Goal: Task Accomplishment & Management: Use online tool/utility

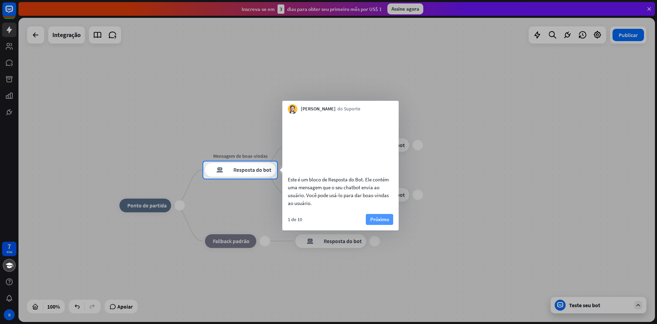
click at [390, 225] on button "Próximo" at bounding box center [379, 219] width 27 height 11
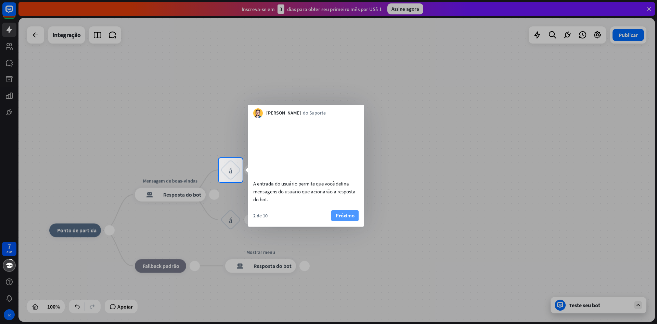
click at [350, 218] on font "Próximo" at bounding box center [345, 215] width 19 height 7
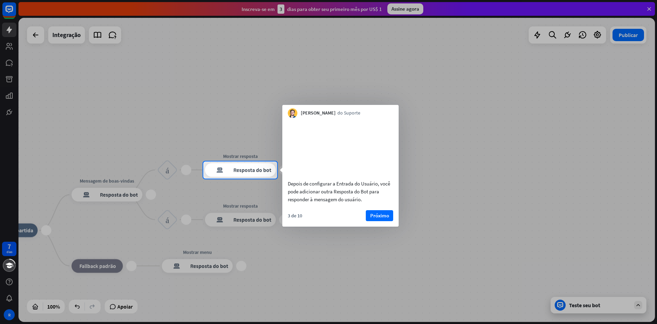
click at [386, 218] on font "Próximo" at bounding box center [379, 215] width 19 height 7
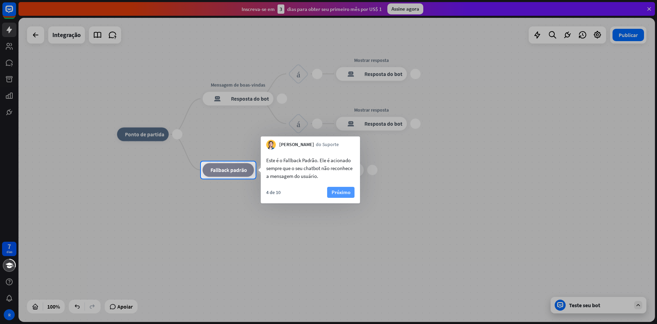
click at [338, 189] on font "Próximo" at bounding box center [341, 192] width 19 height 7
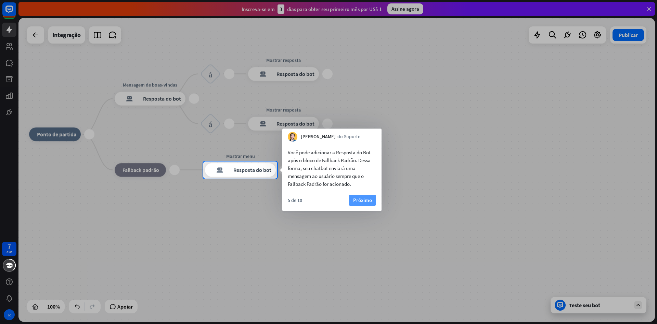
click at [360, 199] on font "Próximo" at bounding box center [362, 200] width 19 height 7
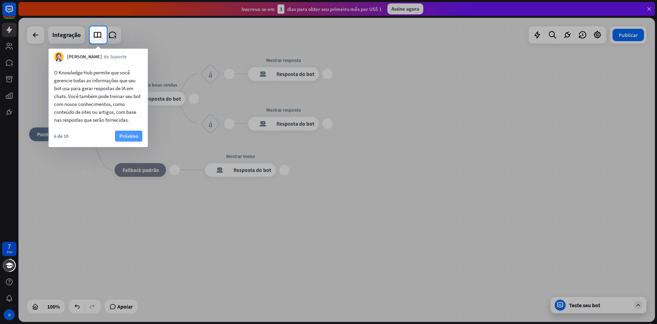
click at [139, 138] on button "Próximo" at bounding box center [128, 135] width 27 height 11
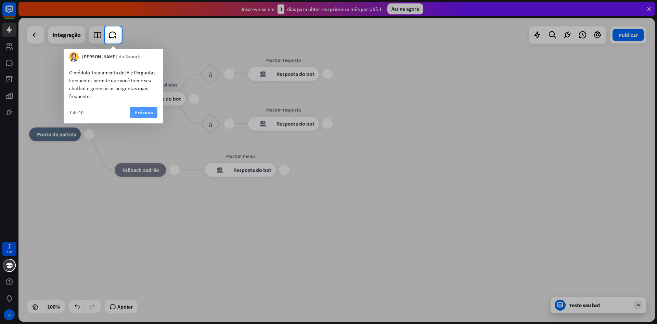
click at [142, 113] on font "Próximo" at bounding box center [144, 112] width 19 height 7
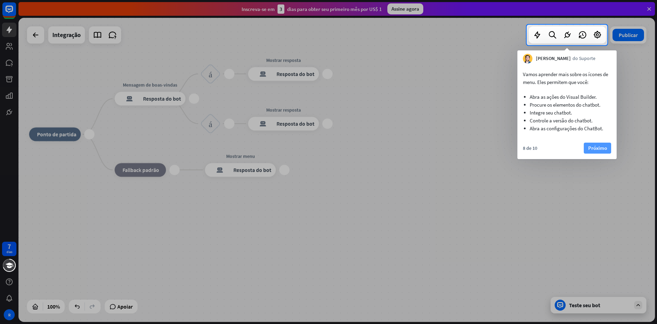
click at [596, 150] on font "Próximo" at bounding box center [597, 147] width 19 height 7
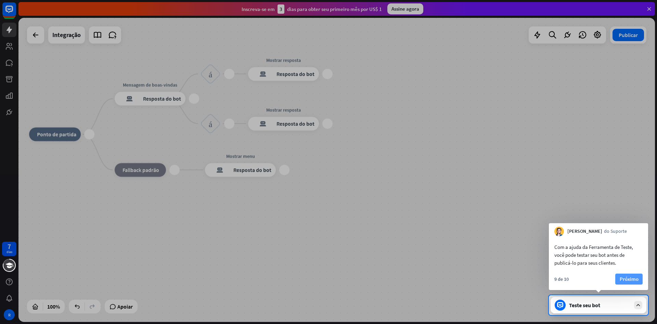
click at [628, 280] on font "Próximo" at bounding box center [629, 278] width 19 height 7
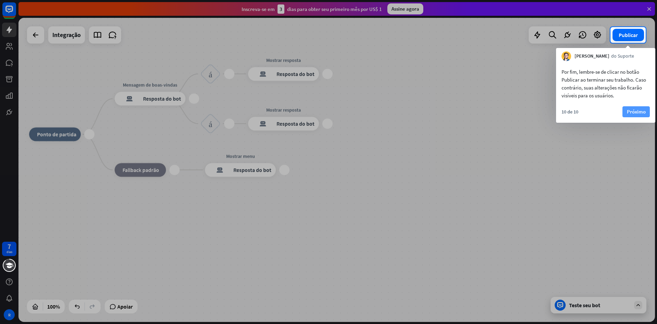
click at [633, 108] on font "Próximo" at bounding box center [636, 112] width 19 height 10
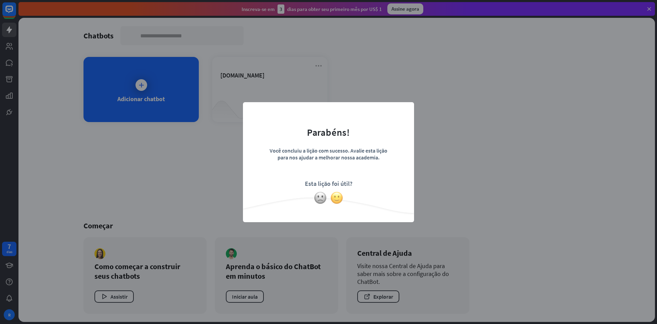
click at [335, 201] on img at bounding box center [336, 197] width 13 height 13
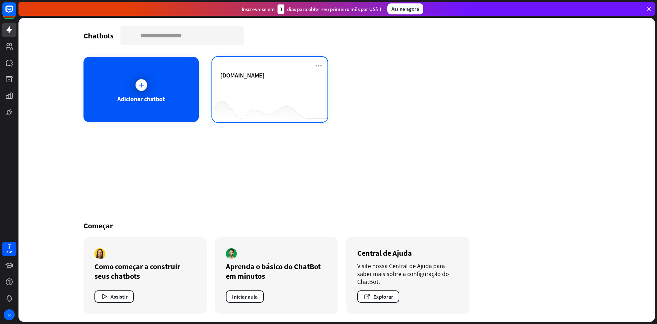
click at [273, 96] on div at bounding box center [269, 108] width 115 height 26
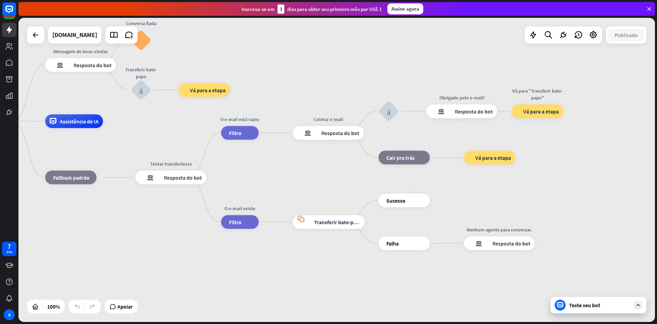
drag, startPoint x: 509, startPoint y: 94, endPoint x: 256, endPoint y: 34, distance: 259.7
click at [257, 36] on div "casa_2 Ponto de partida Mensagem de boas-vindas resposta do bot de bloco Respos…" at bounding box center [336, 170] width 637 height 304
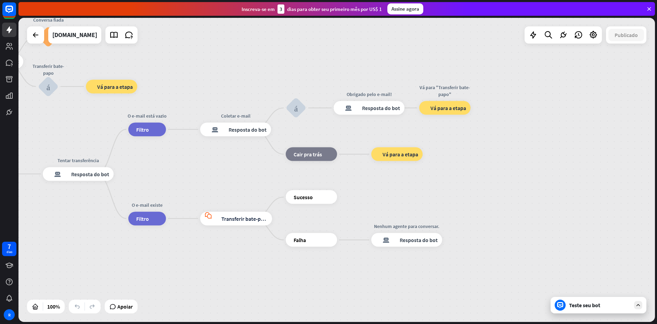
drag, startPoint x: 543, startPoint y: 53, endPoint x: 407, endPoint y: 83, distance: 138.4
click at [407, 84] on div "casa_2 Ponto de partida Mensagem de boas-vindas resposta do bot de bloco Respos…" at bounding box center [336, 170] width 637 height 304
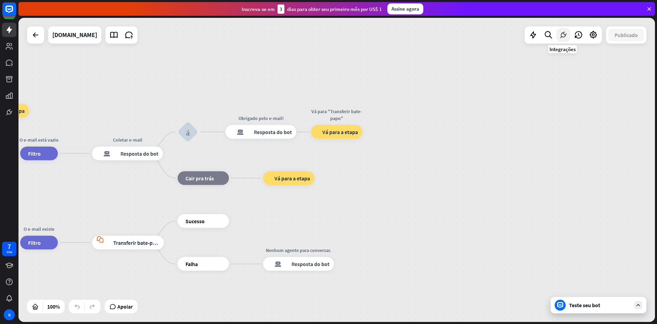
click at [568, 35] on div at bounding box center [564, 35] width 14 height 14
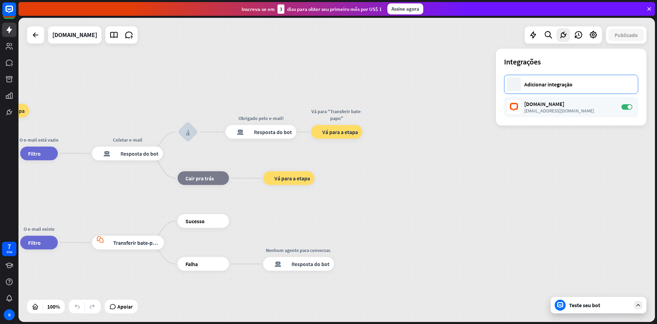
click at [570, 83] on font "Adicionar integração" at bounding box center [548, 84] width 48 height 7
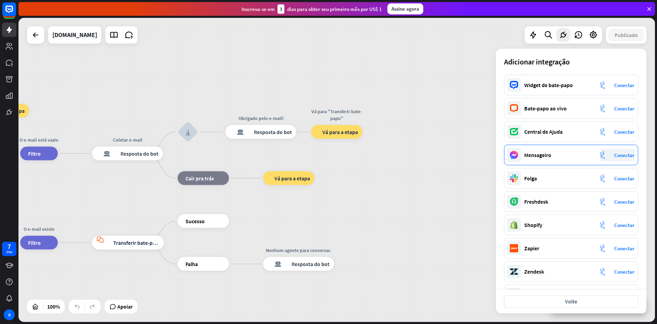
scroll to position [47, 0]
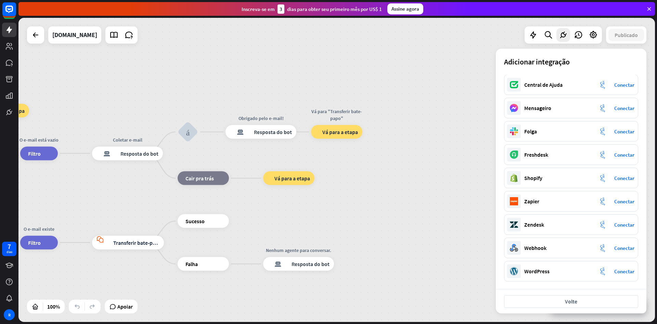
click at [517, 41] on div "casa_2 Ponto de partida Mensagem de boas-vindas resposta do bot de bloco Respos…" at bounding box center [336, 170] width 637 height 304
click at [599, 39] on div at bounding box center [594, 35] width 14 height 14
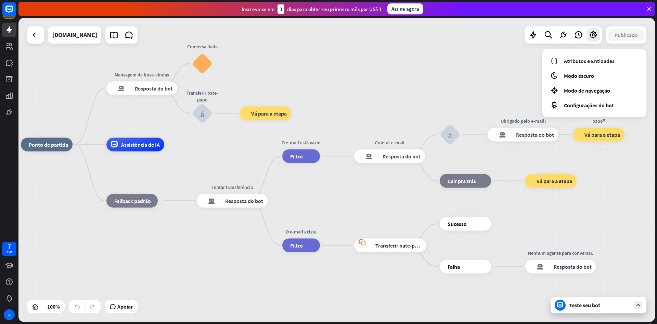
drag, startPoint x: 292, startPoint y: 69, endPoint x: 481, endPoint y: 88, distance: 189.2
click at [552, 76] on div "casa_2 Ponto de partida Mensagem de boas-vindas resposta do bot de bloco Respos…" at bounding box center [336, 170] width 637 height 304
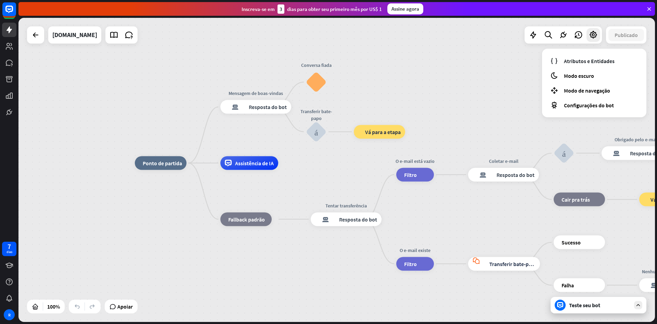
drag, startPoint x: 268, startPoint y: 60, endPoint x: 402, endPoint y: 87, distance: 136.6
click at [406, 76] on div "casa_2 Ponto de partida Mensagem de boas-vindas resposta do bot de bloco Respos…" at bounding box center [336, 170] width 637 height 304
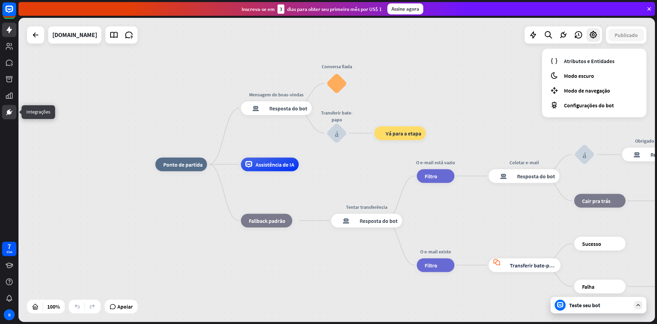
click at [10, 107] on link at bounding box center [9, 112] width 14 height 14
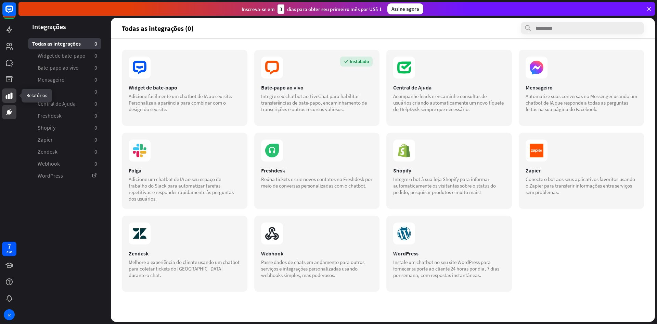
click at [8, 93] on icon at bounding box center [9, 95] width 8 height 8
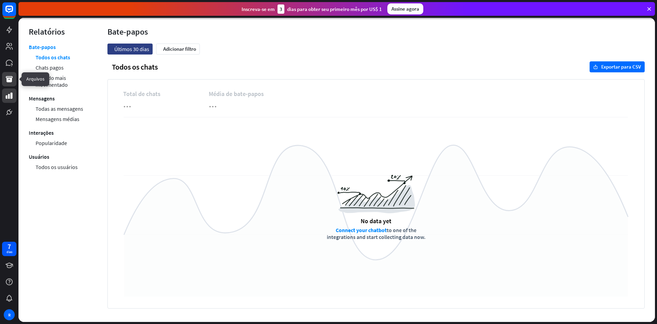
click at [10, 81] on icon at bounding box center [9, 79] width 7 height 6
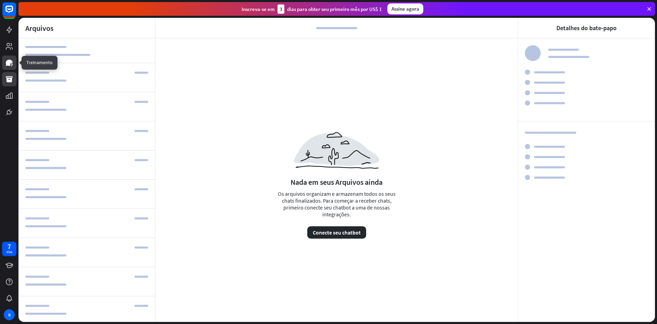
click at [10, 64] on icon at bounding box center [9, 63] width 7 height 6
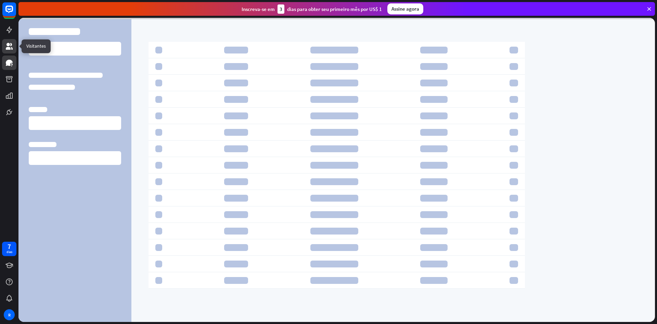
click at [10, 49] on icon at bounding box center [9, 46] width 7 height 7
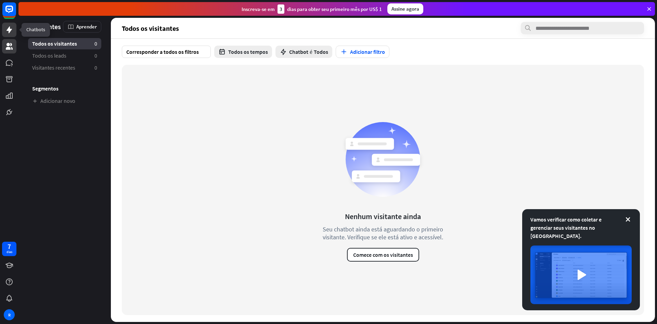
click at [9, 33] on icon at bounding box center [9, 29] width 5 height 7
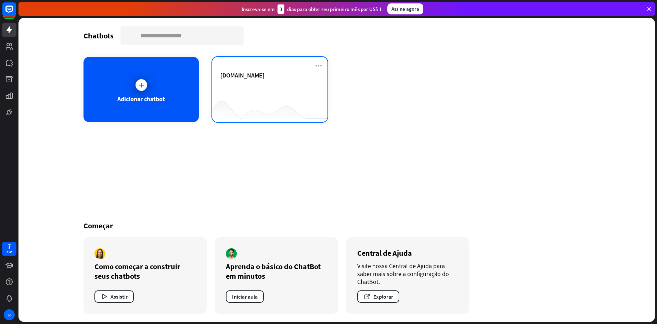
click at [238, 75] on font "[DOMAIN_NAME]" at bounding box center [242, 75] width 44 height 8
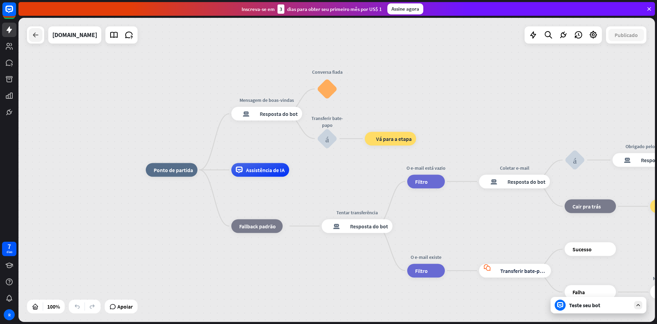
click at [39, 31] on icon at bounding box center [35, 35] width 8 height 8
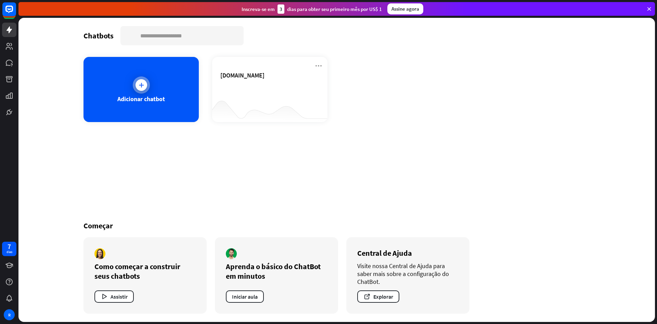
click at [136, 70] on div "Adicionar chatbot" at bounding box center [141, 89] width 115 height 65
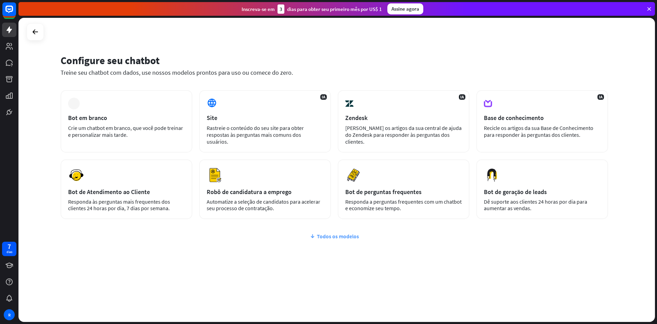
click at [335, 232] on font "Todos os modelos" at bounding box center [338, 235] width 42 height 7
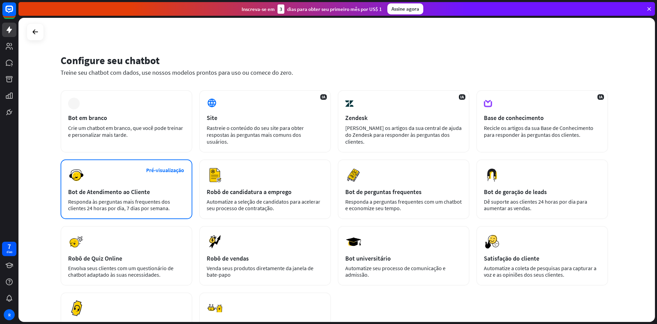
click at [111, 204] on div "Pré-visualização Bot de Atendimento ao Cliente Responda às perguntas mais frequ…" at bounding box center [127, 189] width 132 height 60
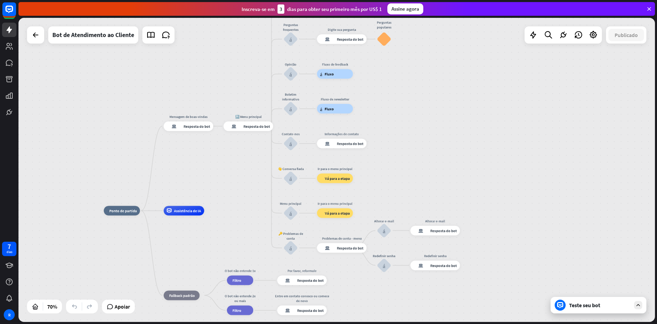
drag, startPoint x: 598, startPoint y: 130, endPoint x: 410, endPoint y: 194, distance: 198.4
click at [413, 195] on div "casa_2 Ponto de partida Mensagem de boas-vindas resposta do bot de bloco Respos…" at bounding box center [336, 170] width 637 height 304
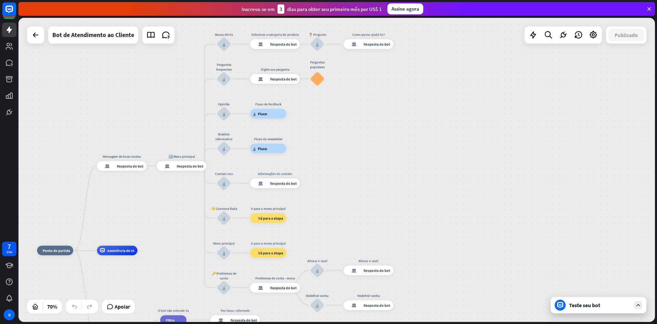
drag, startPoint x: 467, startPoint y: 143, endPoint x: 394, endPoint y: 154, distance: 73.5
click at [394, 154] on div "casa_2 Ponto de partida Mensagem de boas-vindas resposta do bot de bloco Respos…" at bounding box center [336, 170] width 637 height 304
click at [565, 34] on icon at bounding box center [563, 34] width 9 height 9
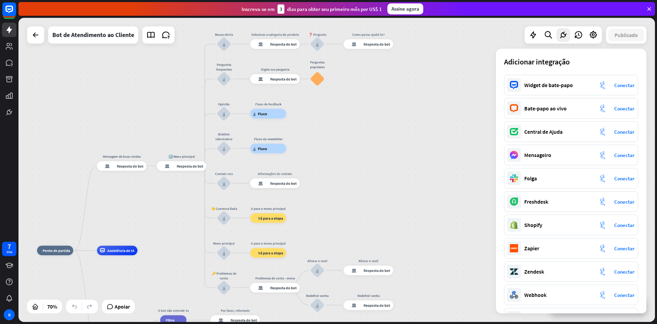
click at [580, 42] on div at bounding box center [563, 34] width 77 height 17
click at [580, 36] on icon at bounding box center [578, 34] width 9 height 9
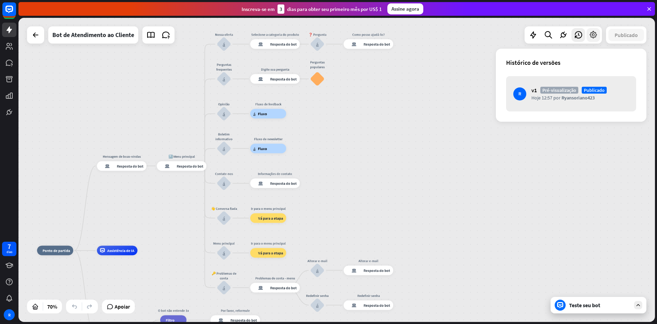
click at [593, 31] on icon at bounding box center [593, 34] width 9 height 9
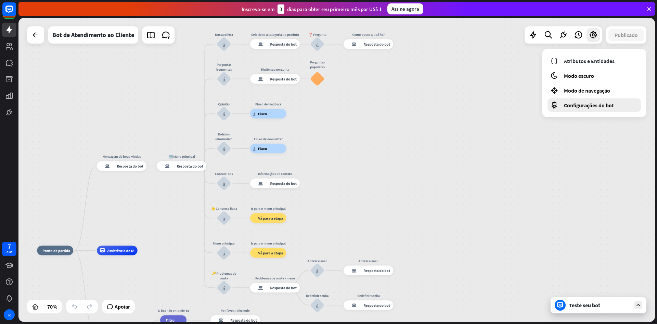
click at [594, 107] on font "Configurações do bot" at bounding box center [589, 105] width 50 height 7
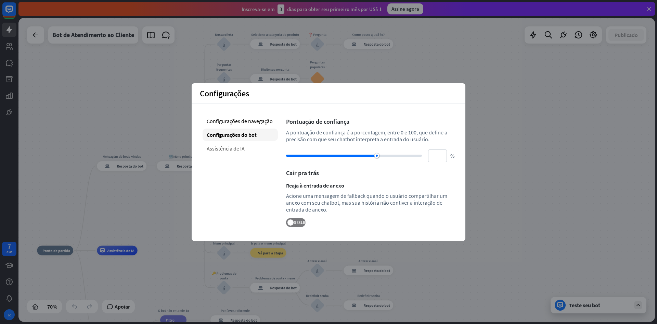
click at [245, 151] on div "Assistência de IA" at bounding box center [240, 148] width 75 height 12
type input "**"
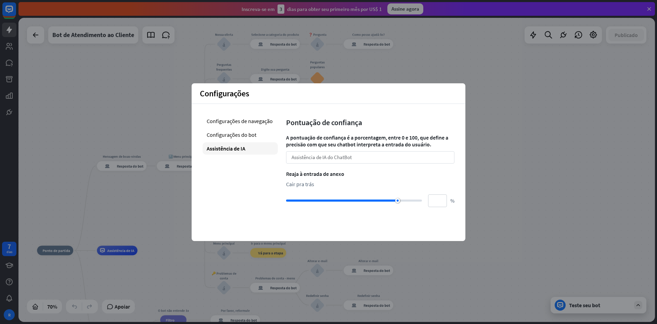
click at [319, 161] on div "Assistência de IA do ChatBot seta para baixo" at bounding box center [370, 157] width 168 height 12
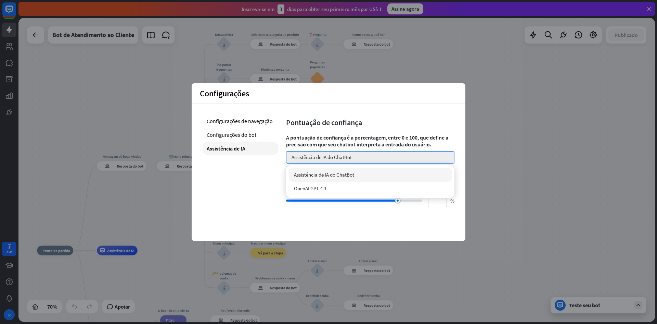
click at [276, 179] on div "Configurações de navegação Configurações do bot Assistência de IA" at bounding box center [240, 161] width 75 height 92
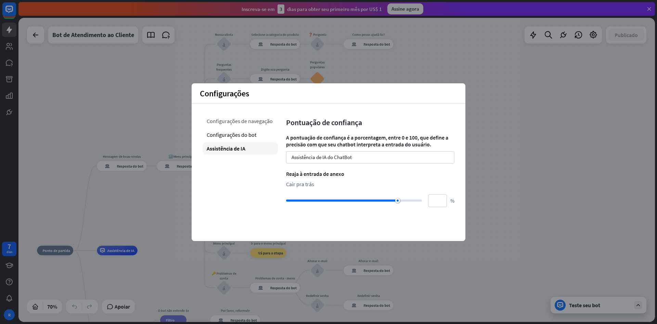
click at [262, 119] on font "Configurações de navegação" at bounding box center [240, 120] width 66 height 7
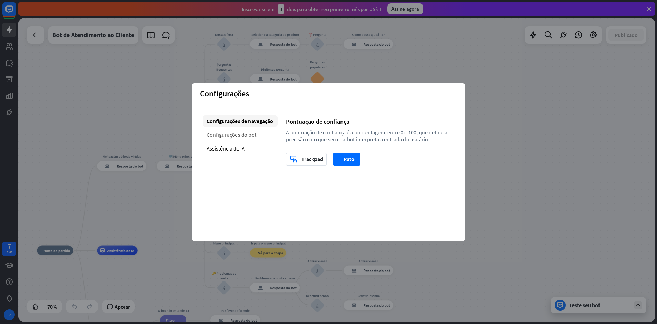
click at [258, 133] on div "Configurações do bot" at bounding box center [240, 134] width 75 height 12
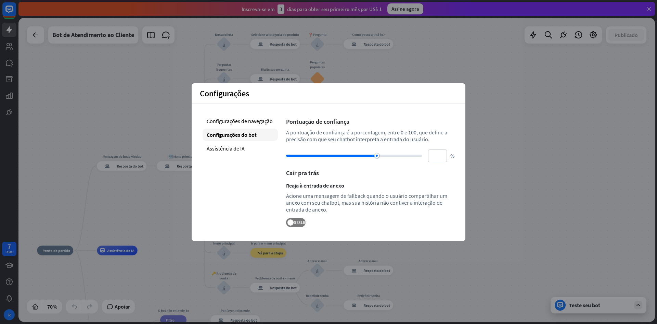
click at [314, 175] on font "Cair pra trás" at bounding box center [302, 173] width 33 height 8
click at [233, 151] on font "Assistência de IA" at bounding box center [226, 148] width 38 height 7
type input "**"
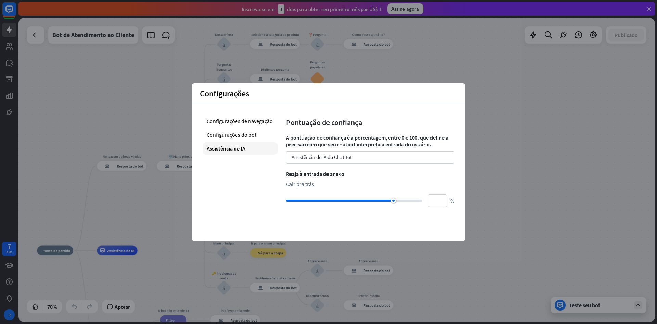
type input "**"
click at [397, 199] on div at bounding box center [397, 200] width 5 height 5
click at [326, 155] on font "Assistência de IA do ChatBot" at bounding box center [322, 157] width 60 height 7
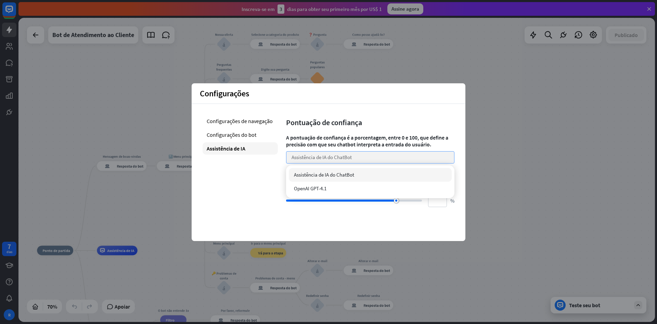
click at [323, 159] on font "Assistência de IA do ChatBot" at bounding box center [322, 157] width 60 height 7
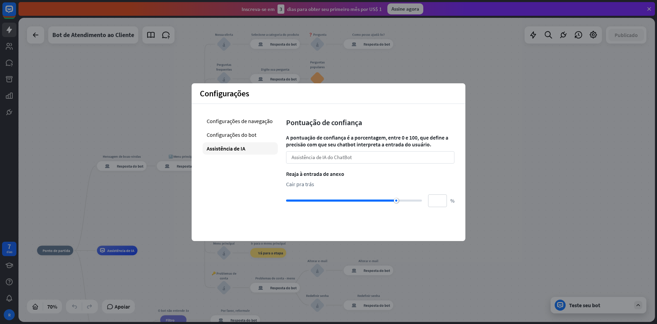
click at [326, 156] on font "Assistência de IA do ChatBot" at bounding box center [322, 157] width 60 height 7
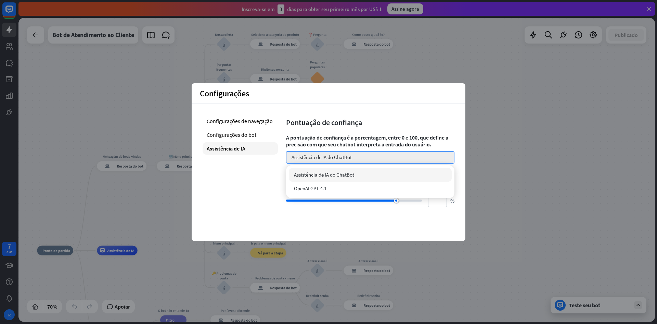
click at [335, 177] on font "Assistência de IA do ChatBot" at bounding box center [324, 174] width 60 height 7
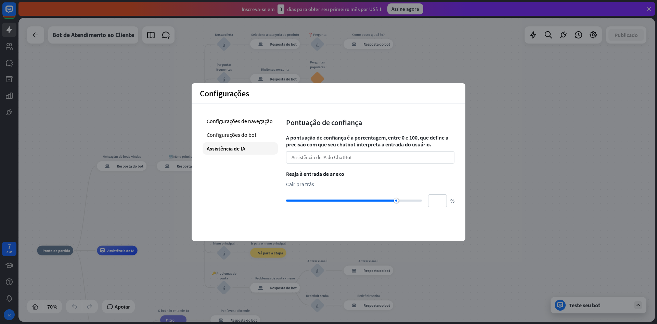
click at [322, 159] on font "Assistência de IA do ChatBot" at bounding box center [322, 157] width 60 height 7
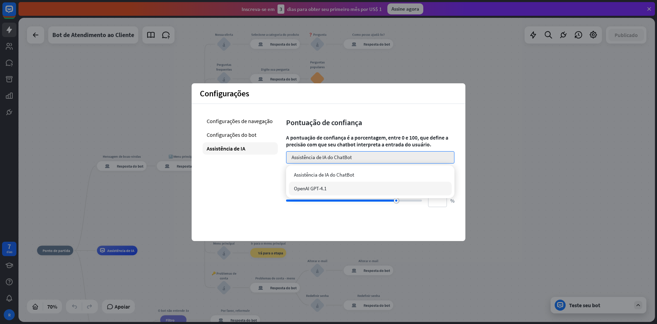
click at [318, 188] on font "OpenAI GPT-4.1" at bounding box center [310, 188] width 33 height 7
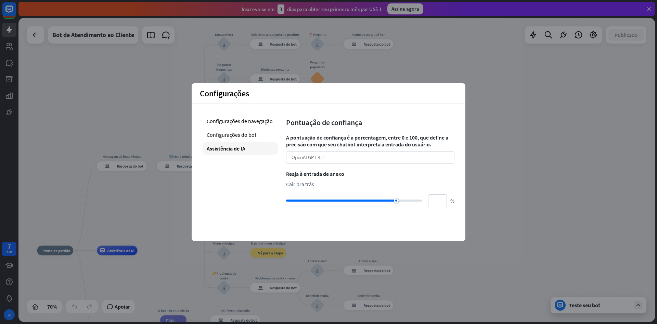
click at [328, 159] on div "OpenAI GPT-4.1 seta para baixo" at bounding box center [370, 157] width 168 height 12
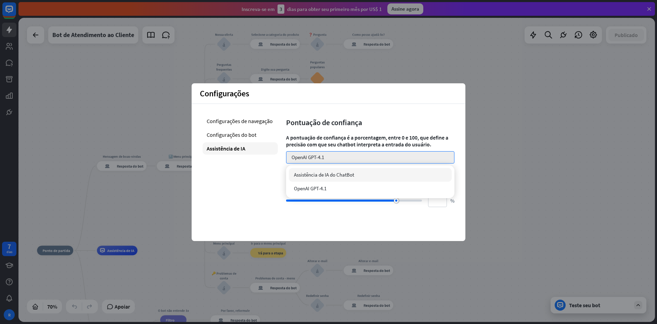
click at [226, 172] on div "Configurações de navegação Configurações do bot Assistência de IA" at bounding box center [240, 161] width 75 height 92
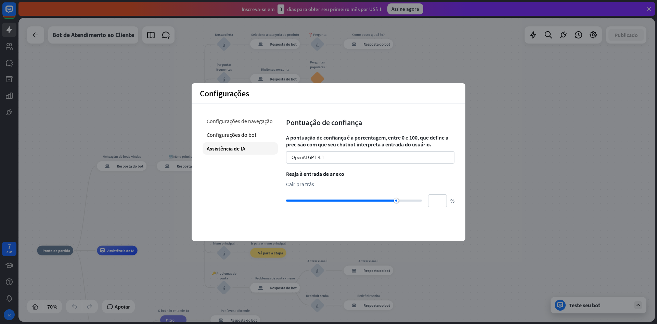
click at [236, 124] on div "Configurações de navegação" at bounding box center [240, 121] width 75 height 12
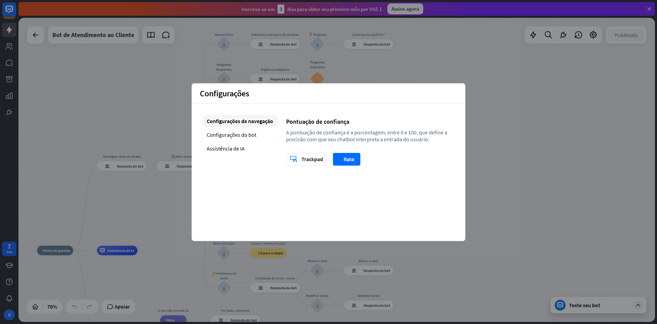
click at [154, 146] on div "casa_2 Ponto de partida Mensagem de boas-vindas resposta do bot de bloco Respos…" at bounding box center [336, 170] width 637 height 304
drag, startPoint x: 163, startPoint y: 79, endPoint x: 239, endPoint y: 67, distance: 77.7
click at [163, 79] on div "casa_2 Ponto de partida Mensagem de boas-vindas resposta do bot de bloco Respos…" at bounding box center [336, 170] width 637 height 304
click at [229, 146] on font "Assistência de IA" at bounding box center [226, 148] width 38 height 7
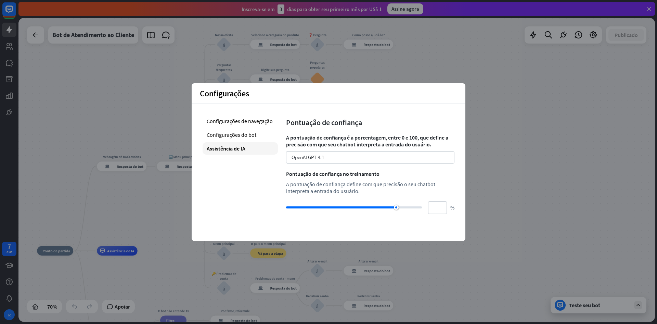
click at [229, 94] on font "Configurações" at bounding box center [224, 93] width 49 height 11
click at [328, 160] on div "OpenAI GPT-4.1 seta para baixo" at bounding box center [370, 157] width 168 height 12
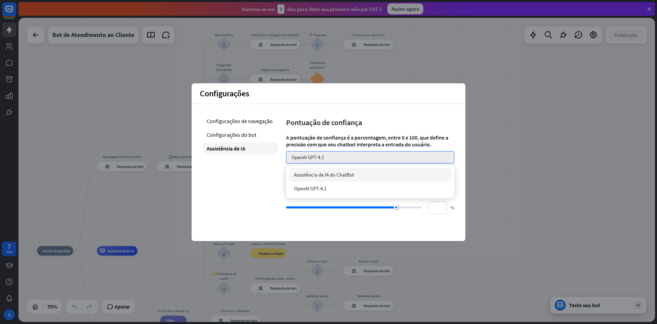
click at [320, 174] on font "Assistência de IA do ChatBot" at bounding box center [324, 174] width 60 height 7
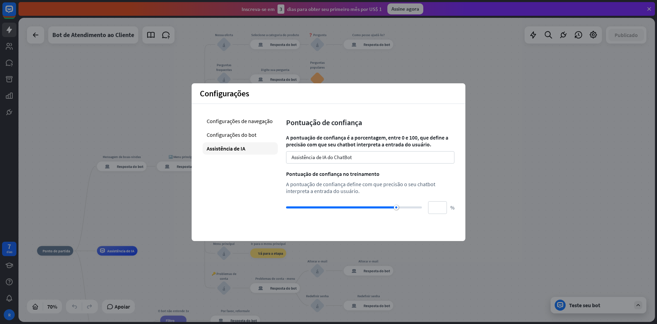
click at [596, 267] on div "casa_2 Ponto de partida Mensagem de boas-vindas resposta do bot de bloco Respos…" at bounding box center [336, 170] width 637 height 304
click at [648, 16] on div "Inscreva-se em 3 [PERSON_NAME] para obter seu primeiro mês por US$ 1 Assine ago…" at bounding box center [337, 9] width 639 height 18
click at [648, 4] on div "Inscreva-se em 3 [PERSON_NAME] para obter seu primeiro mês por US$ 1 Assine ago…" at bounding box center [336, 9] width 637 height 14
drag, startPoint x: 99, startPoint y: 65, endPoint x: 94, endPoint y: 66, distance: 5.2
click at [98, 65] on div "casa_2 Ponto de partida Mensagem de boas-vindas resposta do bot de bloco Respos…" at bounding box center [336, 170] width 637 height 304
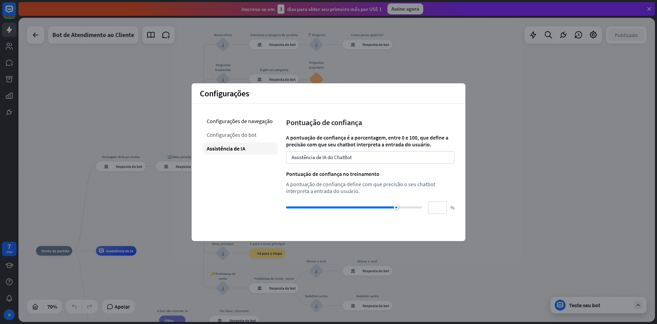
click at [215, 133] on font "Configurações do bot" at bounding box center [232, 134] width 50 height 7
type input "**"
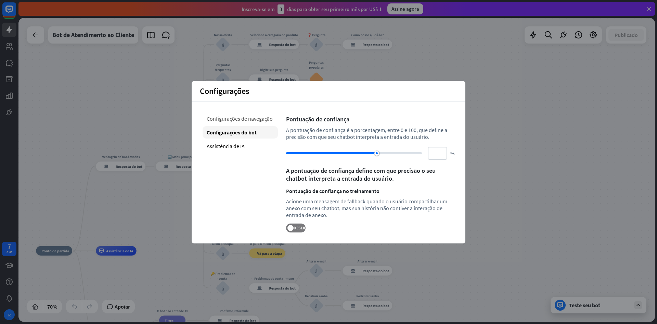
click at [242, 118] on font "Configurações de navegação" at bounding box center [240, 118] width 66 height 7
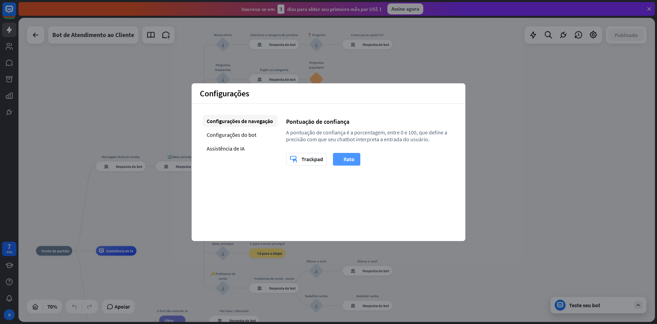
click at [343, 164] on div "rato Rato" at bounding box center [346, 159] width 15 height 12
click at [310, 161] on font "Trackpad" at bounding box center [313, 158] width 22 height 7
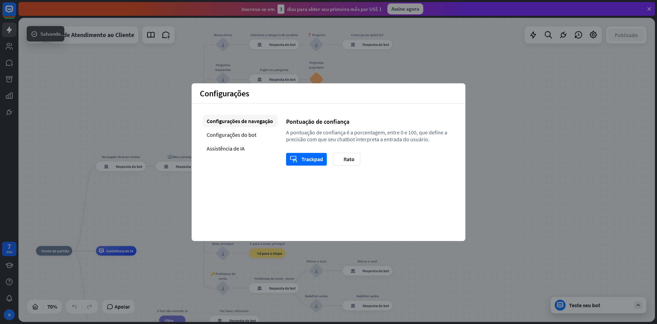
click at [343, 167] on div "Configurações de navegação Configurações do bot Assistência de IA Pontuação de …" at bounding box center [329, 140] width 274 height 73
click at [562, 154] on div "casa_2 Ponto de partida Mensagem de boas-vindas resposta do bot de bloco Respos…" at bounding box center [336, 170] width 637 height 304
click at [560, 154] on div "casa_2 Ponto de partida Mensagem de boas-vindas resposta do bot de bloco Respos…" at bounding box center [336, 170] width 637 height 304
click at [33, 39] on icon at bounding box center [35, 35] width 8 height 8
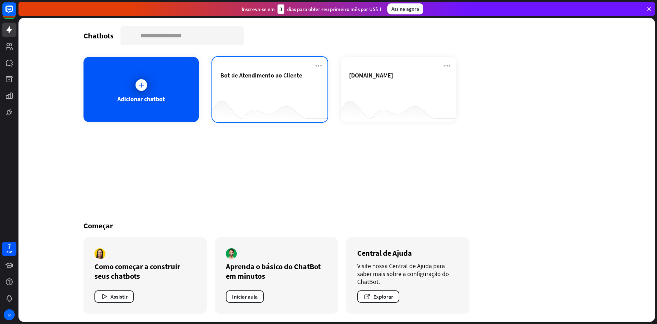
click at [264, 108] on div at bounding box center [269, 108] width 115 height 26
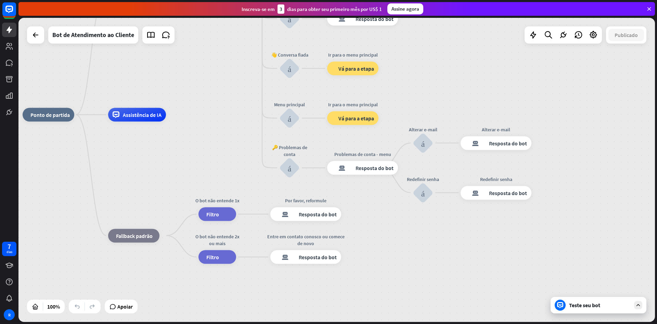
drag, startPoint x: 450, startPoint y: 83, endPoint x: 523, endPoint y: 79, distance: 73.4
click at [523, 79] on div "casa_2 Ponto de partida Mensagem de boas-vindas resposta do bot de bloco Respos…" at bounding box center [336, 170] width 637 height 304
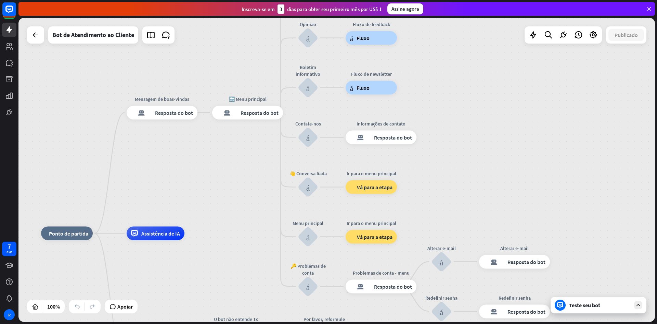
drag, startPoint x: 299, startPoint y: 131, endPoint x: 255, endPoint y: 197, distance: 79.4
click at [233, 211] on div "casa_2 Ponto de partida Mensagem de boas-vindas resposta do bot de bloco Respos…" at bounding box center [336, 170] width 637 height 304
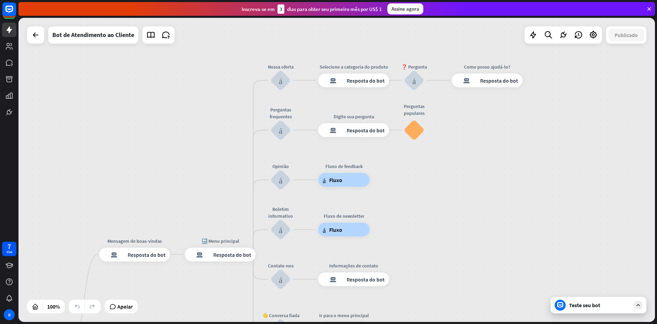
drag, startPoint x: 527, startPoint y: 90, endPoint x: 553, endPoint y: 169, distance: 83.8
click at [524, 218] on div "casa_2 Ponto de partida Mensagem de boas-vindas resposta do bot de bloco Respos…" at bounding box center [336, 170] width 637 height 304
click at [592, 36] on icon at bounding box center [593, 34] width 9 height 9
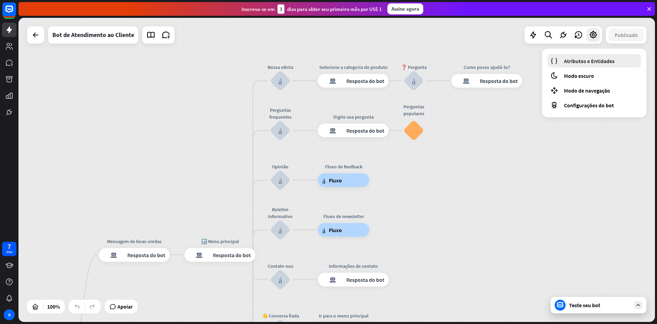
click at [588, 59] on font "Atributos e Entidades" at bounding box center [589, 61] width 51 height 7
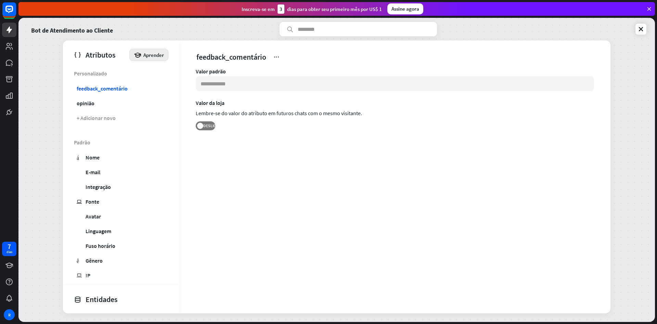
click at [143, 58] on font "Aprender" at bounding box center [153, 55] width 21 height 7
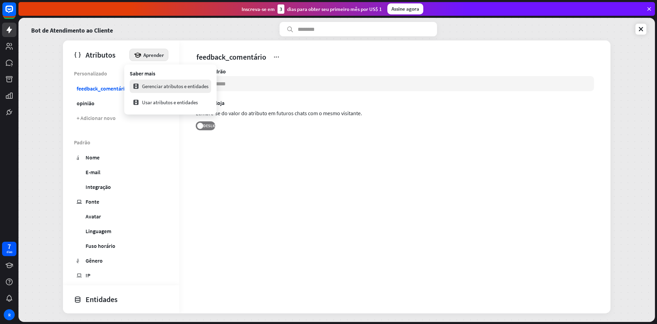
click at [205, 90] on div "Gerenciar atributos e entidades" at bounding box center [170, 85] width 76 height 13
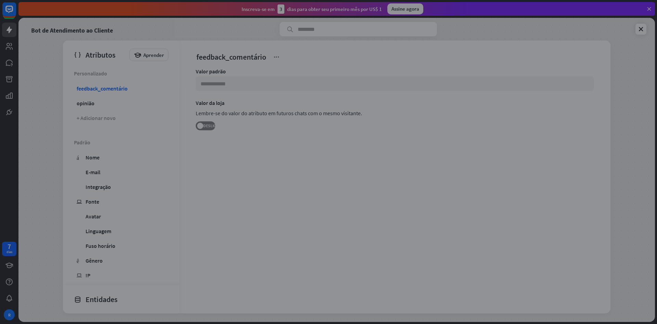
click at [635, 24] on div "fechar" at bounding box center [328, 162] width 657 height 324
